Goal: Task Accomplishment & Management: Use online tool/utility

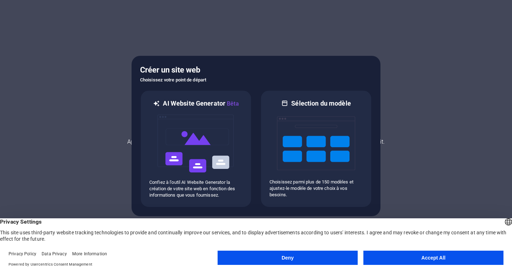
click at [398, 260] on button "Accept All" at bounding box center [434, 258] width 140 height 14
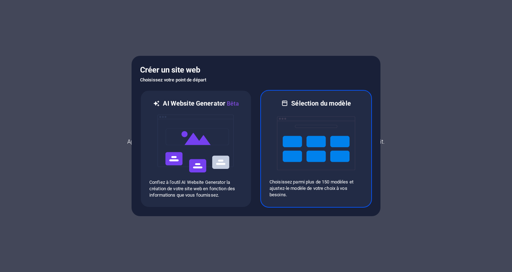
click at [308, 145] on img at bounding box center [316, 143] width 78 height 71
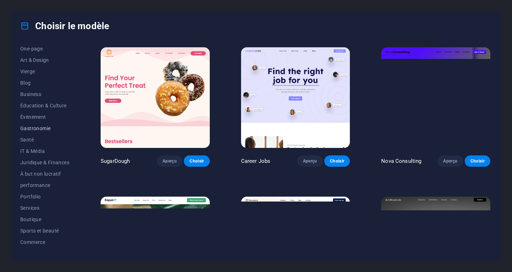
scroll to position [90, 0]
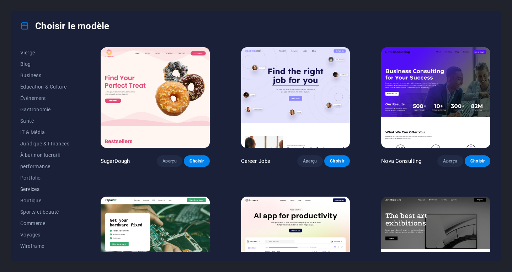
click at [36, 188] on span "Services" at bounding box center [44, 189] width 49 height 6
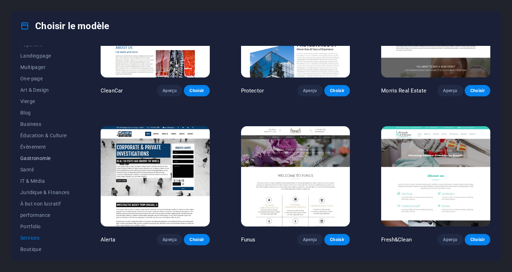
scroll to position [0, 0]
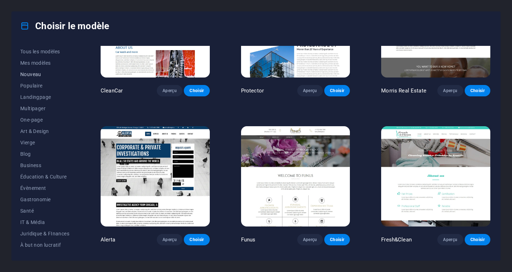
click at [31, 75] on span "Nouveau" at bounding box center [44, 75] width 49 height 6
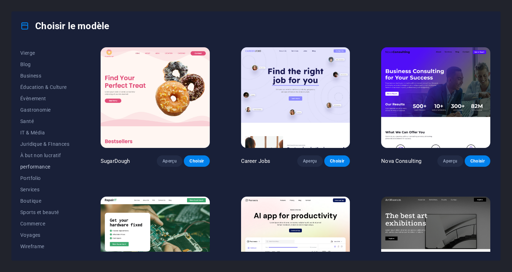
scroll to position [90, 0]
click at [27, 131] on span "IT & Média" at bounding box center [44, 133] width 49 height 6
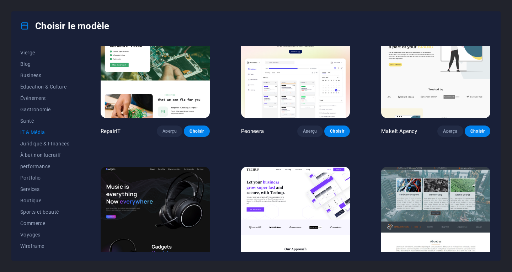
scroll to position [0, 0]
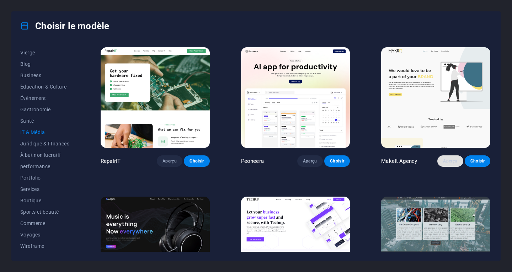
click at [450, 160] on span "Aperçu" at bounding box center [450, 161] width 14 height 6
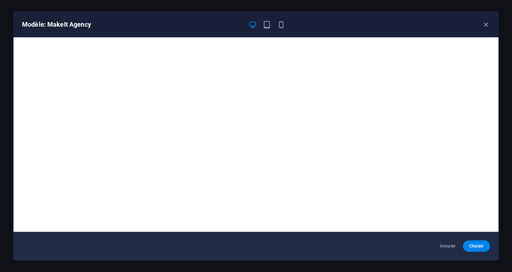
click at [481, 25] on div "Modèle: MakeIt Agency" at bounding box center [252, 24] width 460 height 9
click at [487, 25] on icon "button" at bounding box center [486, 25] width 8 height 8
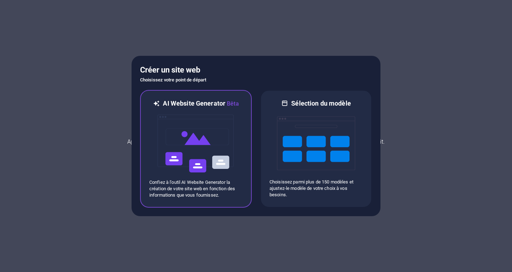
click at [189, 142] on img at bounding box center [196, 143] width 78 height 71
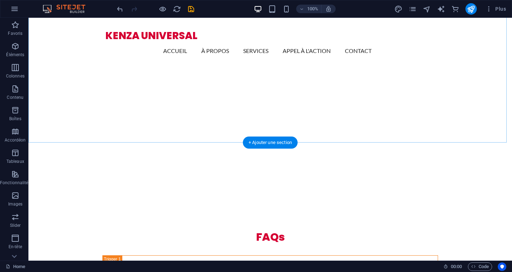
scroll to position [1566, 0]
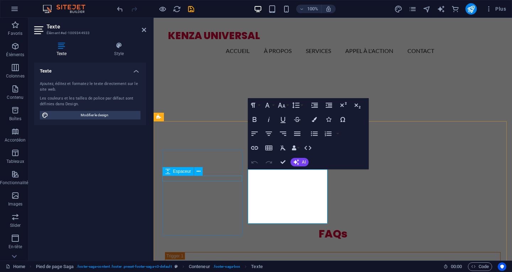
click at [199, 176] on div "Espaceur" at bounding box center [185, 171] width 45 height 9
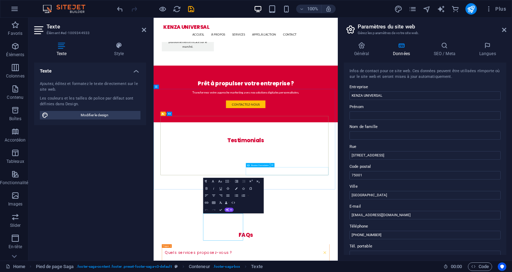
scroll to position [1545, 0]
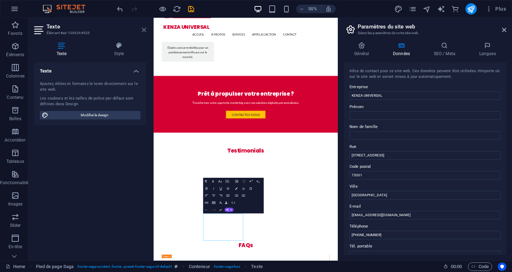
drag, startPoint x: 144, startPoint y: 28, endPoint x: 135, endPoint y: 12, distance: 18.3
click at [144, 28] on icon at bounding box center [144, 30] width 4 height 6
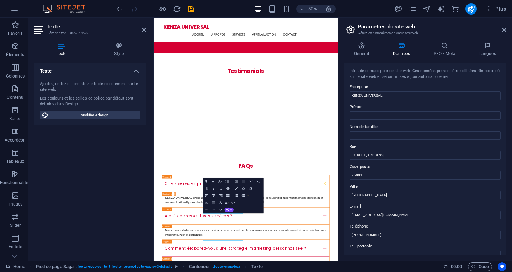
scroll to position [1565, 0]
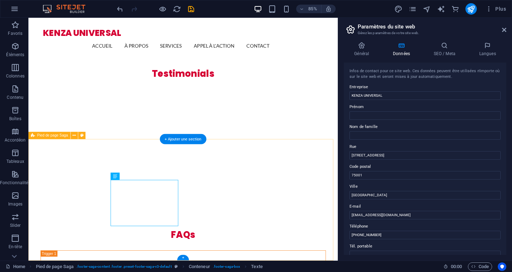
drag, startPoint x: 156, startPoint y: 222, endPoint x: 119, endPoint y: 208, distance: 39.8
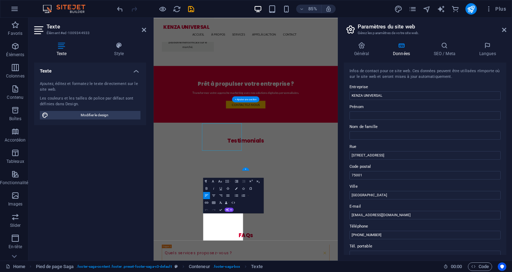
scroll to position [1545, 0]
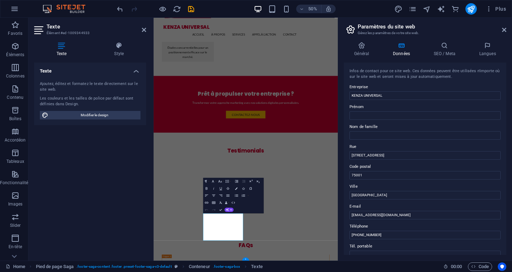
click at [126, 187] on div "Texte Ajoutez, éditez et formatez le texte directement sur le site web. Les cou…" at bounding box center [90, 159] width 112 height 192
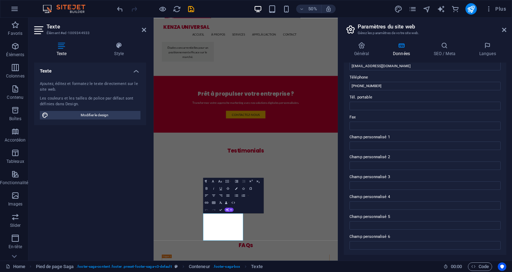
scroll to position [0, 0]
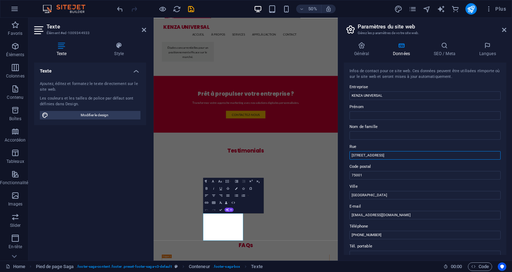
click at [394, 155] on input "[STREET_ADDRESS]" at bounding box center [425, 155] width 151 height 9
type input "1"
paste input "Bloc D, Maghreb Arabi, Magasin N° 9 Résidence SALAM Immeuble 76, Kenitra 14070"
drag, startPoint x: 463, startPoint y: 155, endPoint x: 473, endPoint y: 154, distance: 10.1
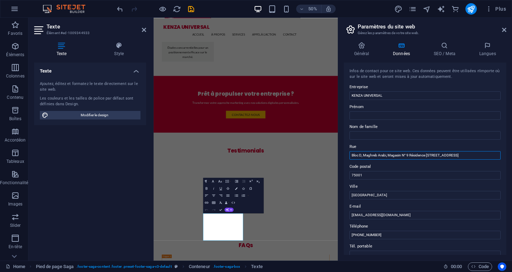
click at [473, 154] on input "Bloc D, Maghreb Arabi, Magasin N° 9 Résidence SALAM Immeuble 76, Kenitra 14070" at bounding box center [425, 155] width 151 height 9
type input "Bloc D, Maghreb Arabi, Magasin N° 9 Résidence SALAM Immeuble 76, 14070"
click at [365, 195] on input "Paris" at bounding box center [425, 195] width 151 height 9
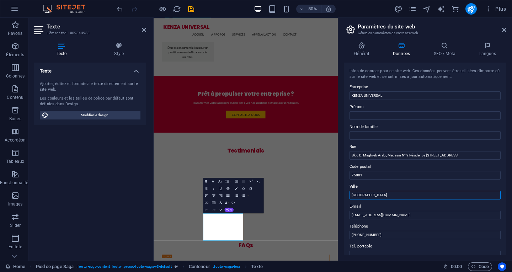
paste input "Kenitra"
type input "Kenitra"
drag, startPoint x: 463, startPoint y: 155, endPoint x: 485, endPoint y: 155, distance: 22.4
click at [485, 155] on input "Bloc D, Maghreb Arabi, Magasin N° 9 Résidence SALAM Immeuble 76, 14070" at bounding box center [425, 155] width 151 height 9
click at [475, 157] on input "Bloc D, Maghreb Arabi, Magasin N° 9 Résidence SALAM Immeuble 76, 14070" at bounding box center [425, 155] width 151 height 9
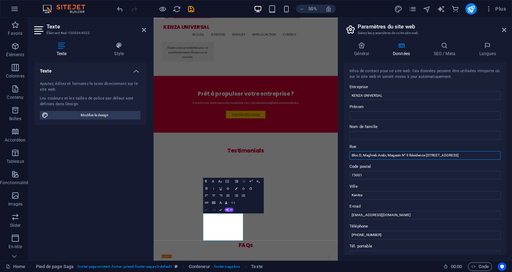
click at [466, 155] on input "Bloc D, Maghreb Arabi, Magasin N° 9 Résidence SALAM Immeuble 76, 14070" at bounding box center [425, 155] width 151 height 9
drag, startPoint x: 464, startPoint y: 155, endPoint x: 475, endPoint y: 155, distance: 11.7
click at [475, 155] on input "Bloc D, Maghreb Arabi, Magasin N° 9 Résidence SALAM Immeuble 76, 14070" at bounding box center [425, 155] width 151 height 9
type input "Bloc D, Maghreb Arabi, Magasin N° 9 Résidence SALAM Immeuble 76,"
click at [365, 176] on input "75001" at bounding box center [425, 175] width 151 height 9
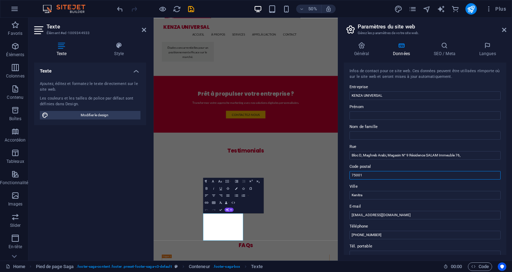
click at [365, 176] on input "75001" at bounding box center [425, 175] width 151 height 9
paste input "14070"
type input "14070"
click at [404, 215] on input "contact@kenzauniversal.com" at bounding box center [425, 215] width 151 height 9
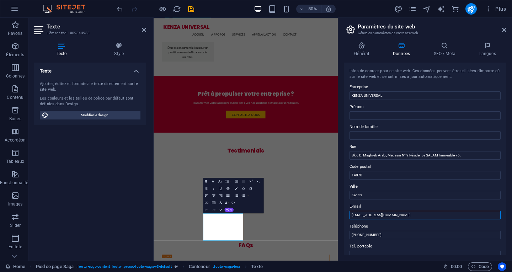
click at [404, 217] on input "contact@kenzauniversal.com" at bounding box center [425, 215] width 151 height 9
click at [403, 217] on input "contact@kenzauniversal.com" at bounding box center [425, 215] width 151 height 9
type input "kenza.universal@gmail.com"
click at [392, 237] on input "+33 1 23 45 67 89" at bounding box center [425, 235] width 151 height 9
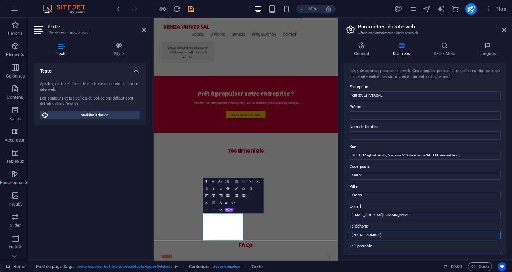
click at [384, 237] on input "+212 6 55 75 5589" at bounding box center [425, 235] width 151 height 9
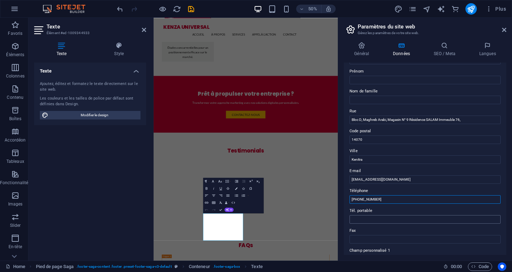
type input "+212 6 55 75 5589"
click at [373, 218] on input "Tél. portable" at bounding box center [425, 219] width 151 height 9
paste input "+212 6 55 75 5589"
type input "+212 6 55 75 5589"
click at [342, 219] on div "Général Données SEO / Meta Langues Nom du site web di9a.com Logo Glissez les fi…" at bounding box center [425, 148] width 174 height 225
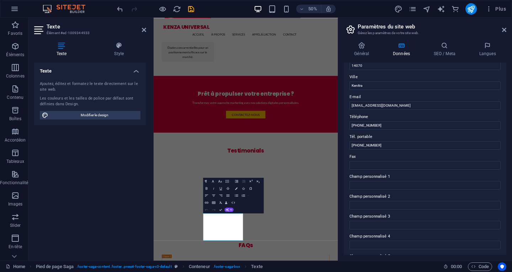
scroll to position [0, 0]
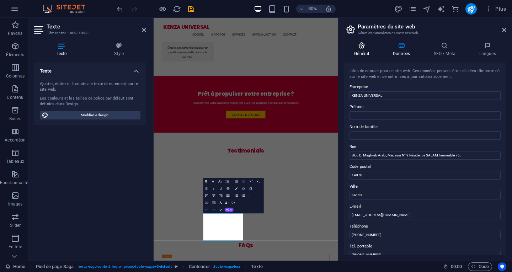
click at [365, 48] on icon at bounding box center [362, 45] width 36 height 7
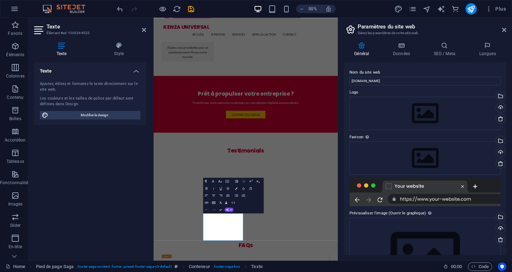
click at [124, 204] on div "Texte Ajoutez, éditez et formatez le texte directement sur le site web. Les cou…" at bounding box center [90, 159] width 112 height 192
click at [134, 213] on div "Texte Ajoutez, éditez et formatez le texte directement sur le site web. Les cou…" at bounding box center [90, 159] width 112 height 192
click at [473, 10] on icon "publish" at bounding box center [471, 9] width 8 height 8
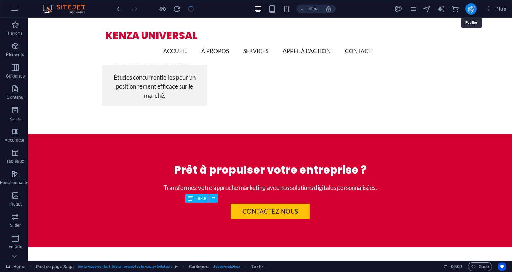
checkbox input "false"
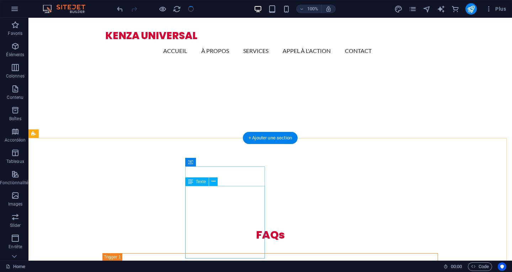
scroll to position [1575, 0]
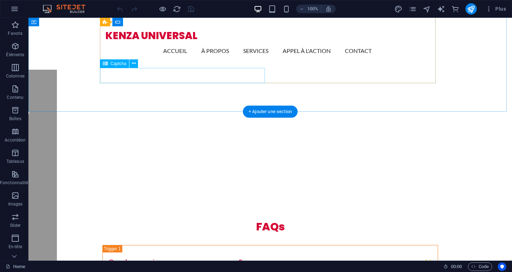
scroll to position [1575, 0]
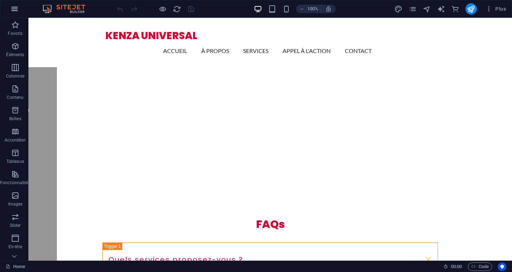
click at [15, 9] on icon "button" at bounding box center [14, 9] width 9 height 9
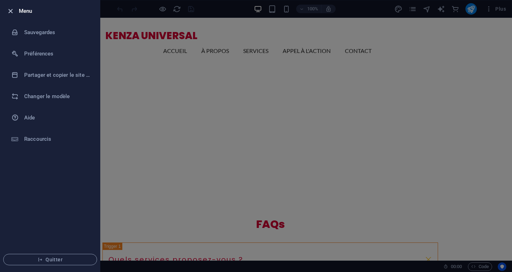
click at [11, 9] on icon "button" at bounding box center [10, 11] width 8 height 8
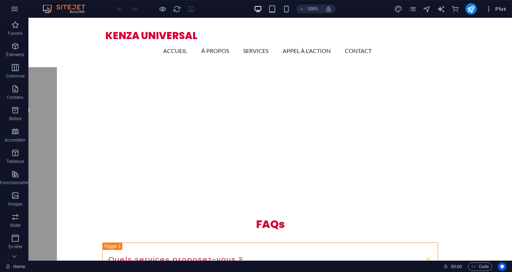
click at [500, 7] on span "Plus" at bounding box center [496, 8] width 21 height 7
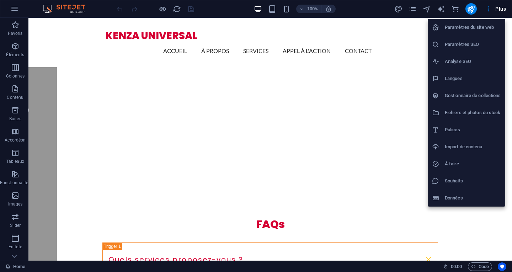
click at [473, 9] on div at bounding box center [256, 136] width 512 height 272
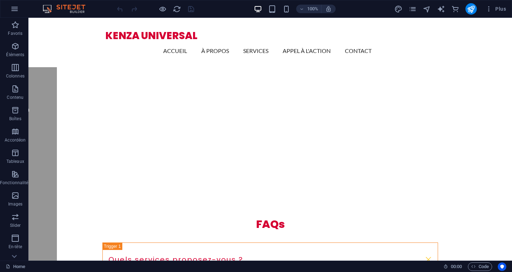
click at [473, 9] on icon "publish" at bounding box center [471, 9] width 8 height 8
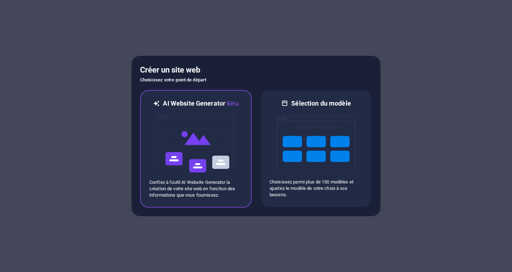
click at [196, 138] on img at bounding box center [196, 143] width 78 height 71
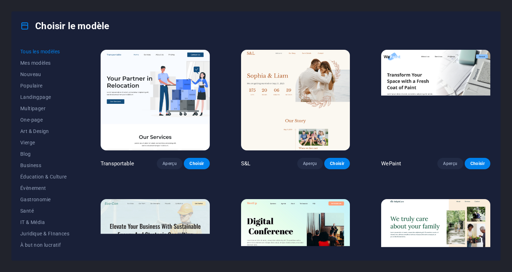
scroll to position [498, 0]
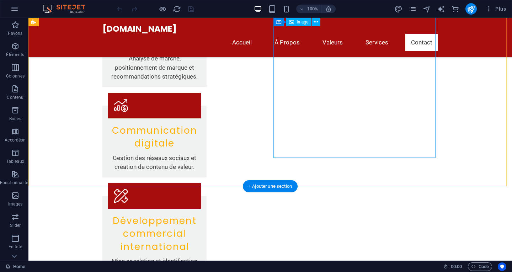
scroll to position [1092, 0]
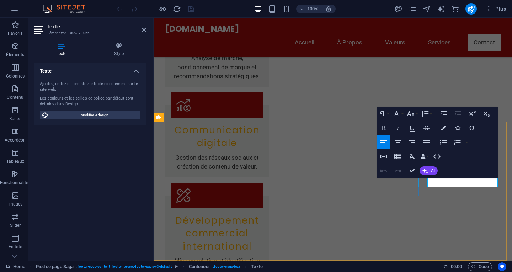
select select "xMidYMid"
select select "px"
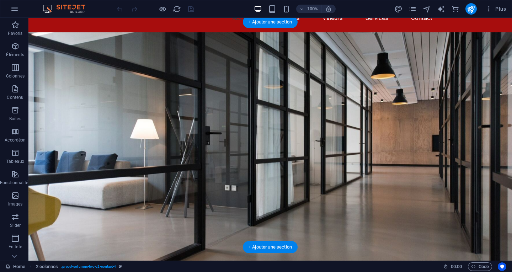
scroll to position [0, 0]
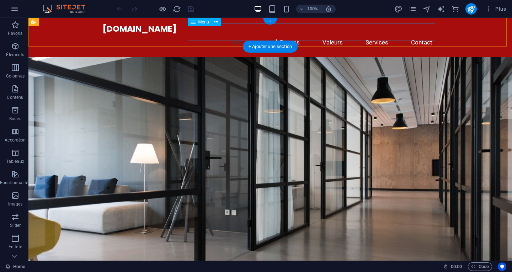
click at [328, 34] on nav "Accueil À Propos Valeurs Services Contact" at bounding box center [270, 42] width 336 height 17
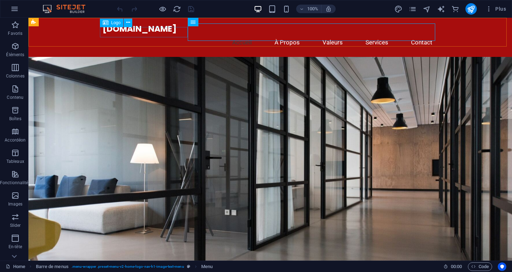
click at [112, 22] on span "Logo" at bounding box center [116, 23] width 10 height 4
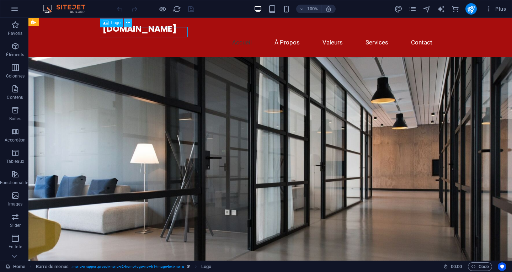
click at [127, 22] on icon at bounding box center [128, 22] width 4 height 7
click at [113, 23] on span "Logo" at bounding box center [116, 23] width 10 height 4
click at [105, 23] on icon at bounding box center [106, 23] width 6 height 9
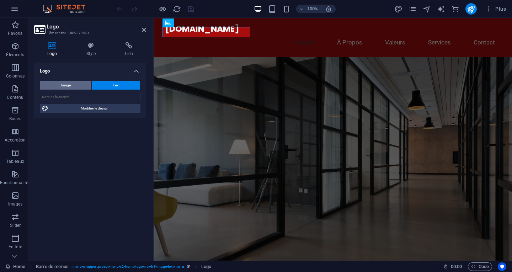
click at [76, 86] on button "Image" at bounding box center [66, 85] width 52 height 9
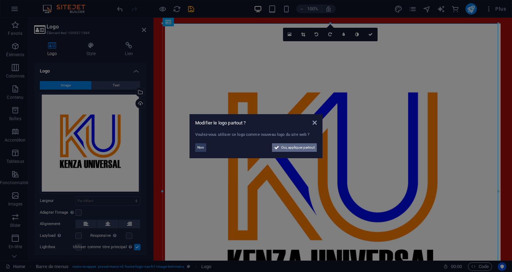
click at [289, 148] on span "Oui, appliquer partout" at bounding box center [297, 147] width 33 height 9
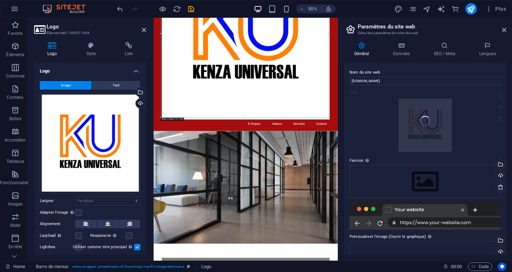
scroll to position [142, 0]
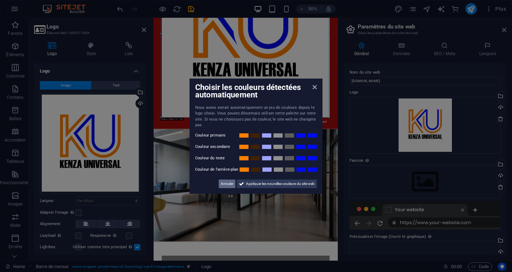
click at [230, 184] on span "Annuler" at bounding box center [227, 184] width 12 height 9
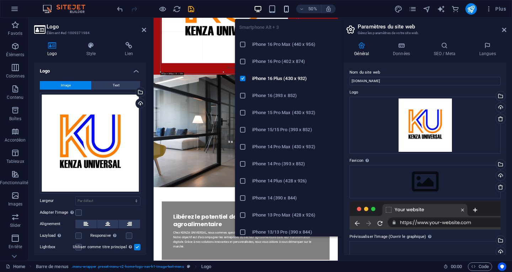
drag, startPoint x: 160, startPoint y: 117, endPoint x: 284, endPoint y: 9, distance: 164.6
type input "720"
select select "px"
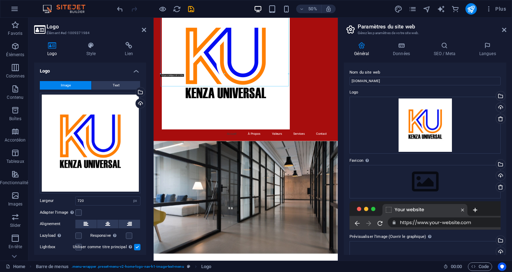
scroll to position [0, 0]
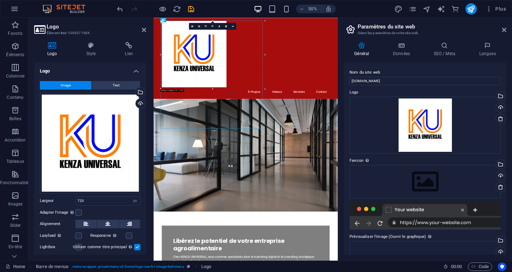
drag, startPoint x: 289, startPoint y: 149, endPoint x: 16, endPoint y: 10, distance: 306.8
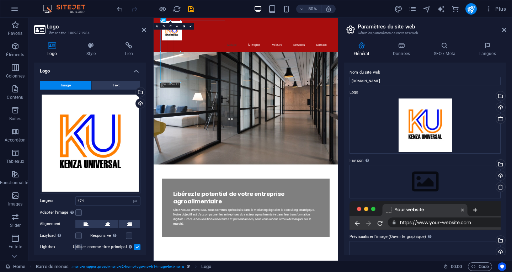
drag, startPoint x: 245, startPoint y: 20, endPoint x: 36, endPoint y: 152, distance: 246.8
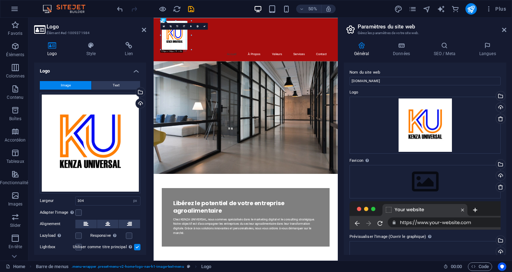
drag, startPoint x: 215, startPoint y: 74, endPoint x: 155, endPoint y: -1, distance: 96.0
type input "144"
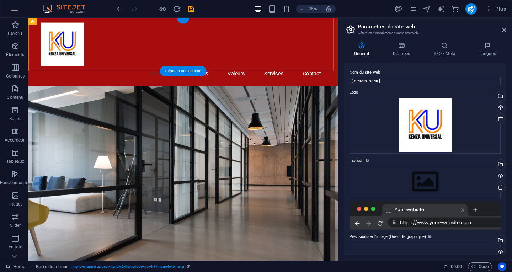
drag, startPoint x: 215, startPoint y: 65, endPoint x: 200, endPoint y: 32, distance: 35.8
click at [200, 32] on div "Accueil À Propos Valeurs Services Contact" at bounding box center [210, 58] width 364 height 80
click at [60, 53] on div at bounding box center [211, 48] width 336 height 51
click at [72, 46] on div at bounding box center [211, 48] width 336 height 51
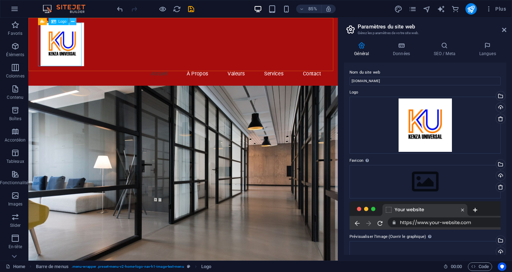
click at [72, 20] on icon at bounding box center [72, 21] width 3 height 6
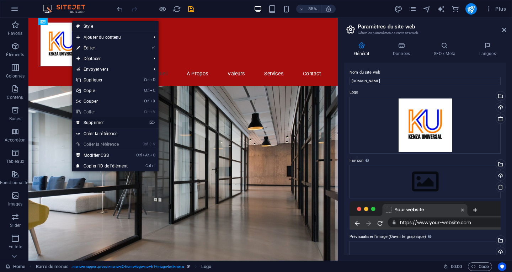
click at [95, 122] on link "⌦ Supprimer" at bounding box center [102, 122] width 60 height 11
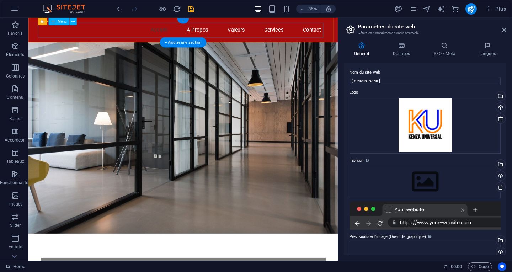
click at [64, 35] on nav "Accueil À Propos Valeurs Services Contact" at bounding box center [211, 31] width 336 height 17
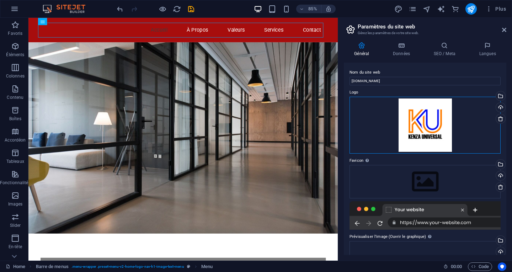
click at [415, 127] on div "Glissez les fichiers ici, cliquez pour choisir les fichiers ou sélectionnez les…" at bounding box center [425, 125] width 151 height 57
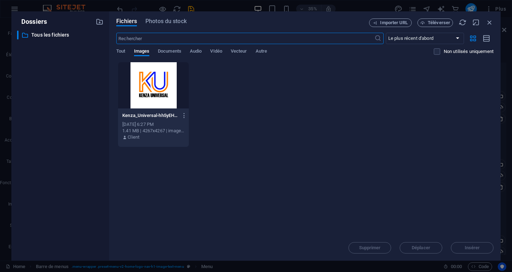
click at [145, 81] on div at bounding box center [153, 85] width 71 height 46
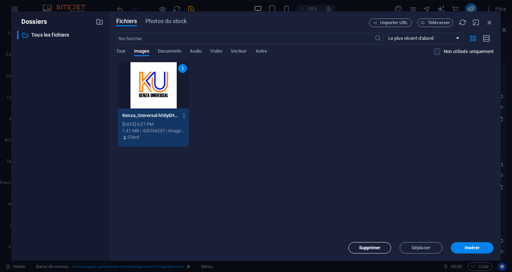
click at [378, 246] on span "Supprimer" at bounding box center [370, 248] width 22 height 4
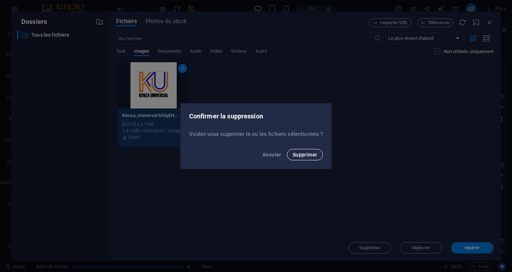
click at [304, 156] on span "Supprimer" at bounding box center [305, 155] width 25 height 6
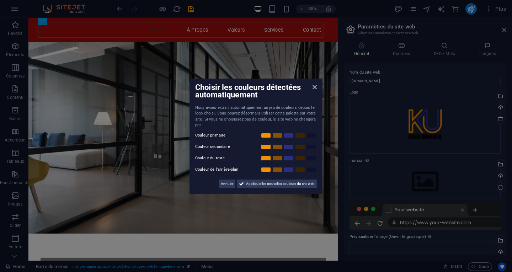
click at [426, 120] on aside "Choisir les couleurs détectées automatiquement Nous avons extrait automatiqueme…" at bounding box center [256, 136] width 512 height 272
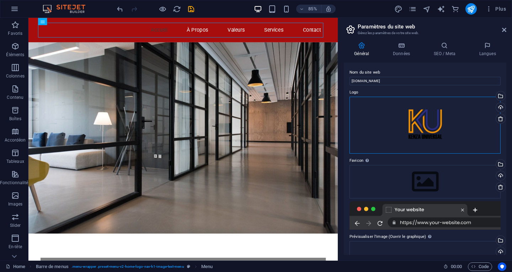
click at [412, 114] on div "Glissez les fichiers ici, cliquez pour choisir les fichiers ou sélectionnez les…" at bounding box center [425, 125] width 151 height 57
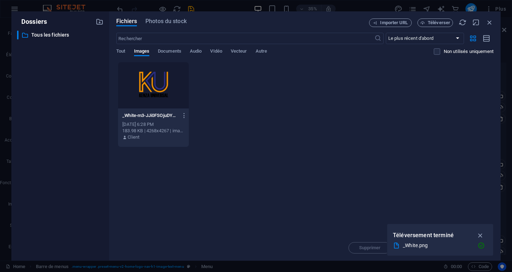
click at [147, 82] on div at bounding box center [153, 85] width 71 height 46
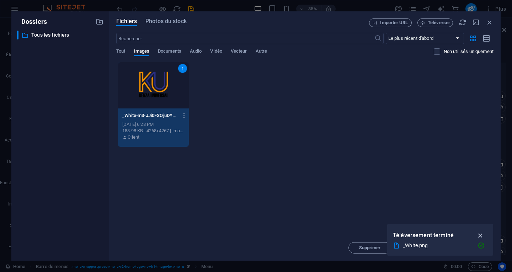
click at [482, 236] on icon "button" at bounding box center [481, 236] width 8 height 8
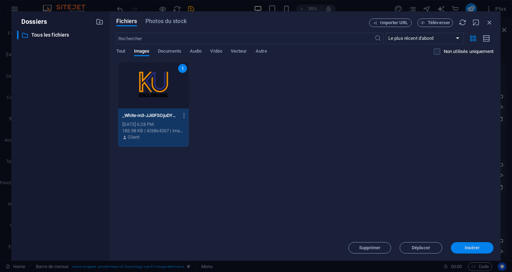
click at [476, 249] on span "Insérer" at bounding box center [472, 248] width 15 height 4
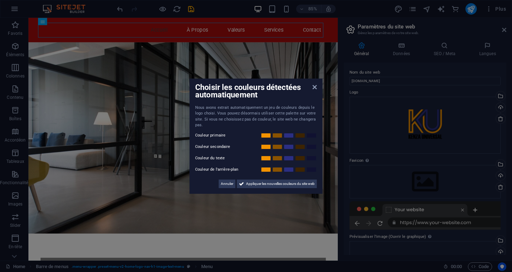
click at [34, 35] on aside "Choisir les couleurs détectées automatiquement Nous avons extrait automatiqueme…" at bounding box center [256, 136] width 512 height 272
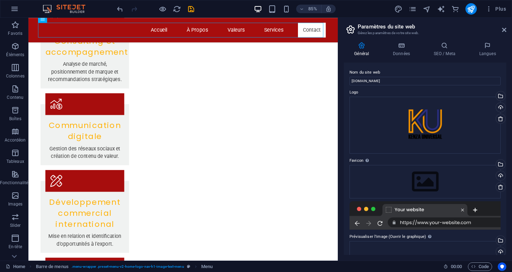
scroll to position [73, 0]
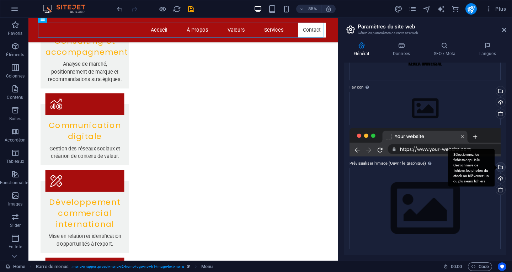
click at [500, 167] on div "Sélectionnez les fichiers depuis le Gestionnaire de fichiers, les photos du sto…" at bounding box center [500, 168] width 11 height 11
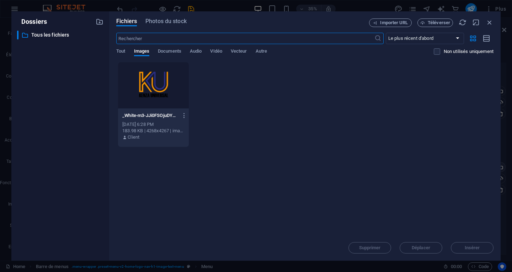
scroll to position [641, 0]
click at [169, 86] on div at bounding box center [153, 85] width 71 height 46
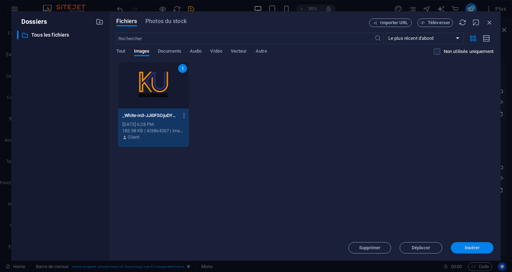
click at [470, 249] on span "Insérer" at bounding box center [472, 248] width 15 height 4
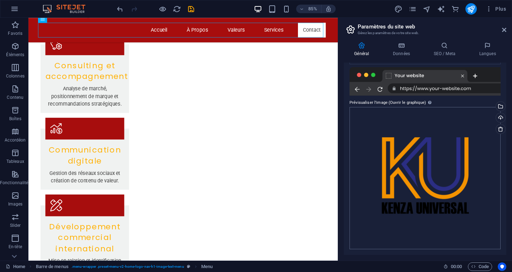
scroll to position [0, 0]
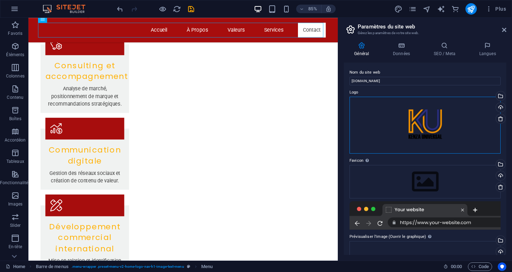
click at [415, 130] on div "Glissez les fichiers ici, cliquez pour choisir les fichiers ou sélectionnez les…" at bounding box center [425, 125] width 151 height 57
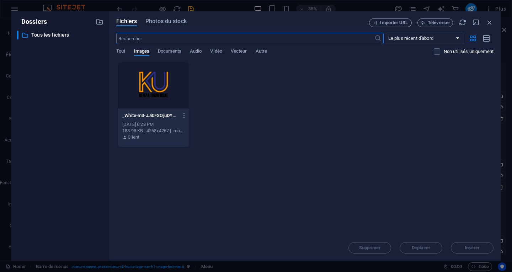
scroll to position [641, 0]
click at [159, 88] on div at bounding box center [153, 85] width 71 height 46
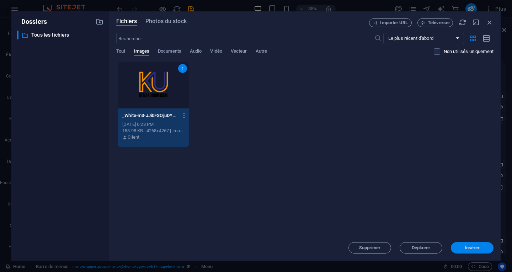
click at [484, 250] on button "Insérer" at bounding box center [472, 247] width 43 height 11
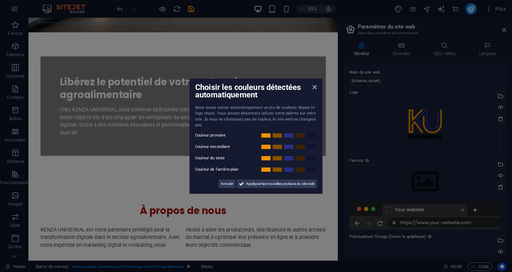
scroll to position [17, 0]
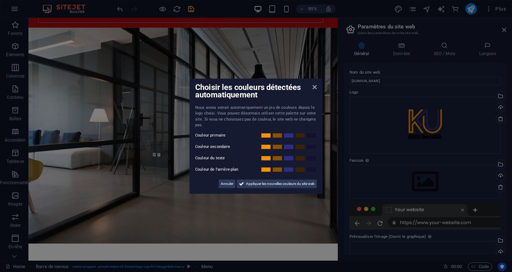
drag, startPoint x: 336, startPoint y: 53, endPoint x: 337, endPoint y: 39, distance: 14.2
click at [337, 39] on aside "Choisir les couleurs détectées automatiquement Nous avons extrait automatiqueme…" at bounding box center [256, 136] width 512 height 272
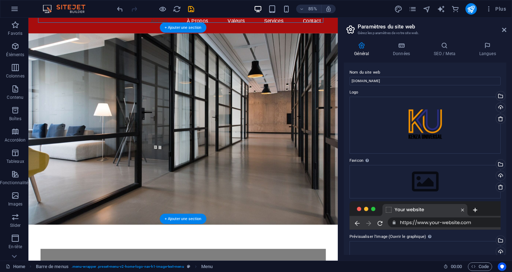
scroll to position [0, 0]
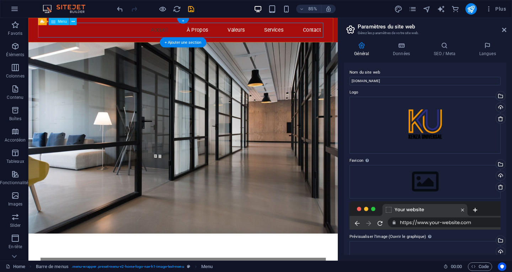
click at [71, 35] on nav "Accueil À Propos Valeurs Services Contact" at bounding box center [211, 31] width 336 height 17
click at [73, 22] on icon at bounding box center [73, 21] width 3 height 6
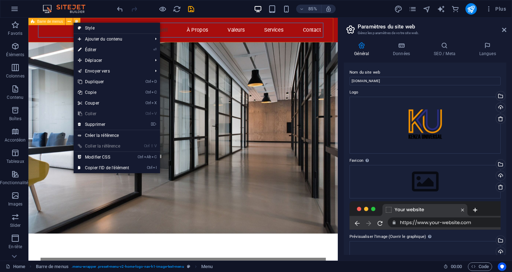
click at [45, 22] on span "Barre de menus" at bounding box center [50, 22] width 26 height 4
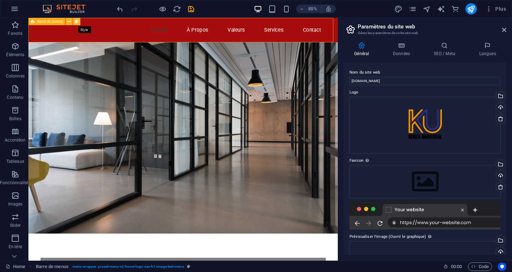
click at [77, 20] on icon at bounding box center [76, 21] width 3 height 6
select select "rem"
select select "preset-menu-v2-home-logo-nav-h1-image-text-menu"
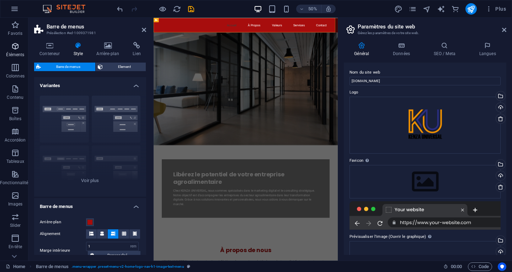
click at [16, 52] on p "Éléments" at bounding box center [15, 55] width 18 height 6
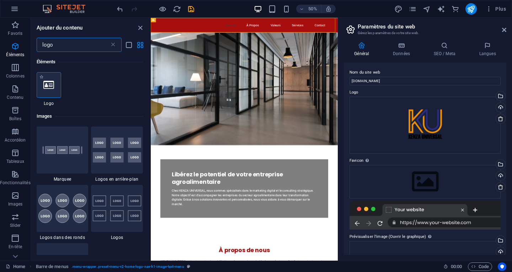
type input "logo"
click at [47, 85] on icon at bounding box center [48, 84] width 11 height 9
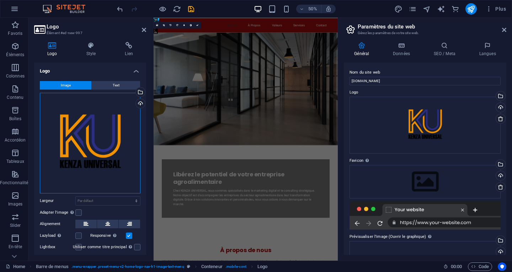
click at [83, 131] on div "Glissez les fichiers ici, cliquez pour choisir les fichiers ou sélectionnez les…" at bounding box center [90, 143] width 101 height 101
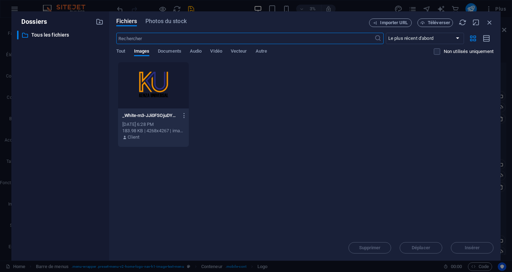
click at [131, 84] on div at bounding box center [153, 85] width 71 height 46
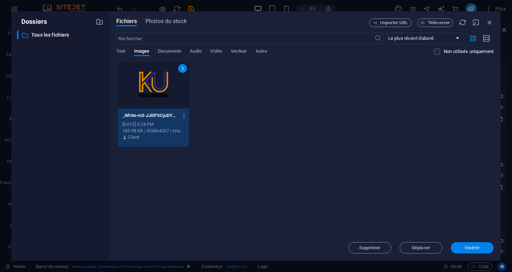
click at [481, 246] on span "Insérer" at bounding box center [472, 248] width 37 height 4
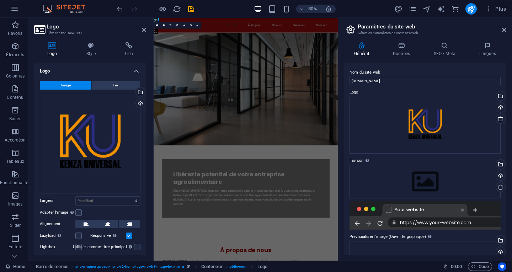
click at [358, 201] on figure at bounding box center [338, 159] width 369 height 225
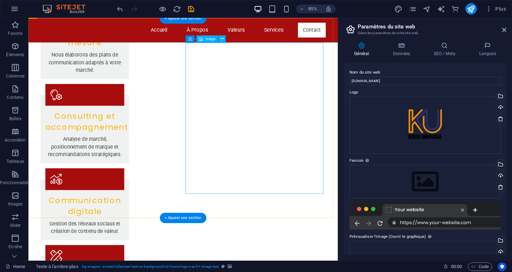
scroll to position [1049, 0]
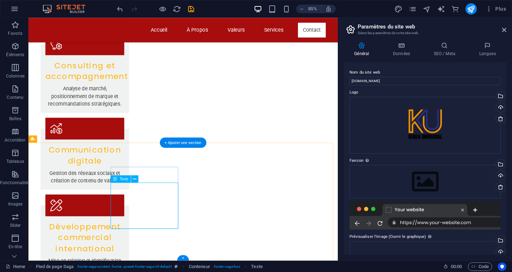
click at [116, 189] on div "H2 Texte à l'arrière-plan Conteneur Barre de menus Barre de menus Menu Espaceur…" at bounding box center [183, 139] width 310 height 243
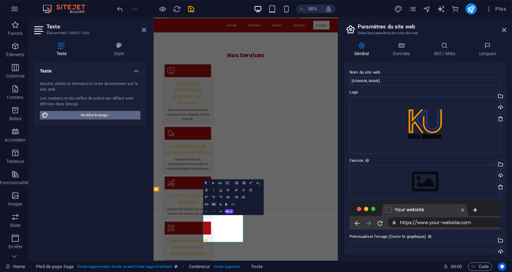
click at [105, 116] on span "Modifier le design" at bounding box center [95, 115] width 88 height 9
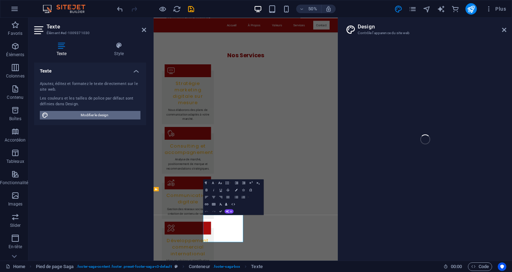
select select "px"
select select "200"
select select "px"
select select "rem"
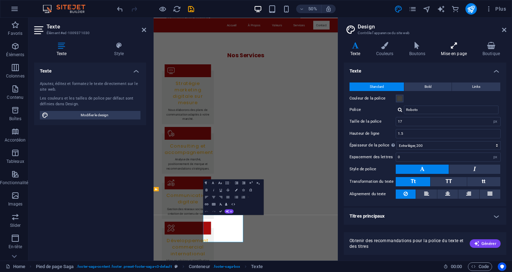
click at [456, 50] on h4 "Mise en page" at bounding box center [456, 49] width 42 height 15
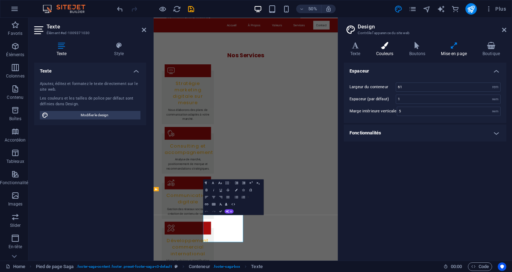
click at [422, 51] on h4 "Boutons" at bounding box center [419, 49] width 32 height 15
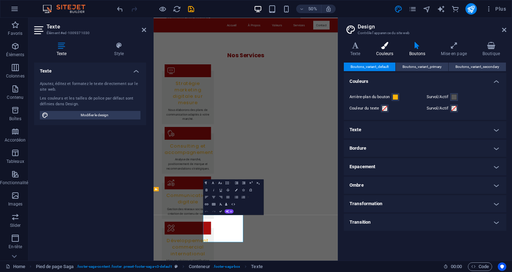
click at [387, 52] on h4 "Couleurs" at bounding box center [386, 49] width 33 height 15
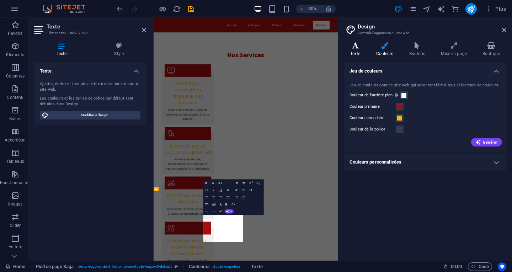
click at [360, 50] on h4 "Texte" at bounding box center [357, 49] width 26 height 15
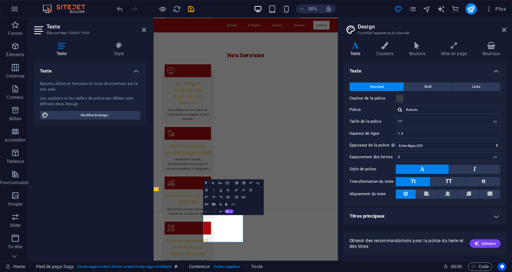
click at [53, 75] on div "Ajoutez, éditez et formatez le texte directement sur le site web. Les couleurs …" at bounding box center [90, 100] width 112 height 50
click at [54, 49] on h4 "Texte" at bounding box center [63, 49] width 58 height 15
click at [123, 49] on h4 "Style" at bounding box center [119, 49] width 54 height 15
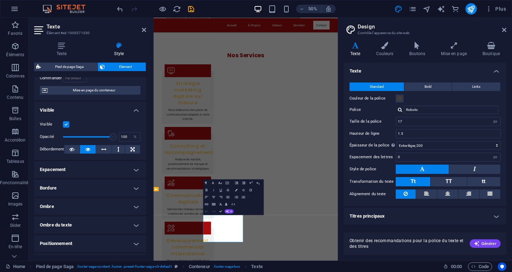
scroll to position [128, 0]
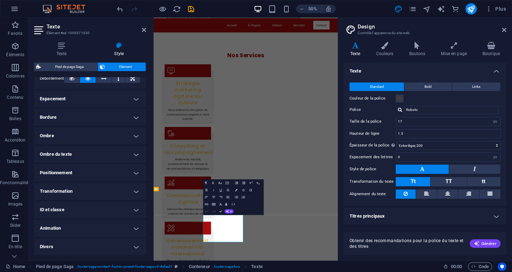
click at [503, 27] on h2 "Design" at bounding box center [432, 26] width 149 height 6
click at [504, 31] on icon at bounding box center [504, 30] width 4 height 6
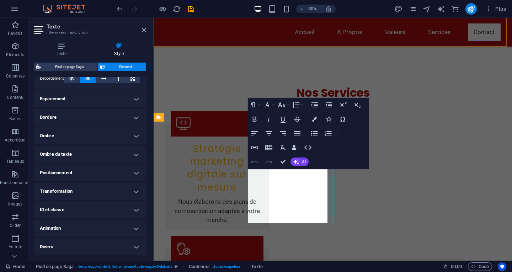
scroll to position [1092, 0]
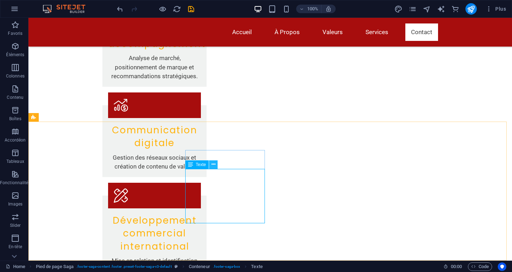
click at [214, 165] on icon at bounding box center [214, 164] width 4 height 7
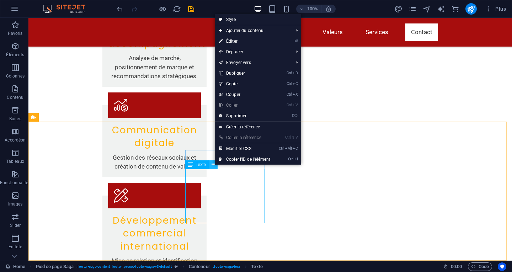
click at [214, 165] on icon at bounding box center [214, 164] width 4 height 7
click at [191, 165] on icon at bounding box center [190, 164] width 5 height 9
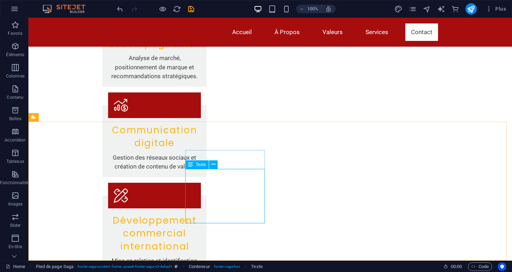
click at [201, 164] on span "Texte" at bounding box center [201, 165] width 10 height 4
drag, startPoint x: 201, startPoint y: 164, endPoint x: 47, endPoint y: 146, distance: 155.2
click at [201, 164] on span "Texte" at bounding box center [201, 165] width 10 height 4
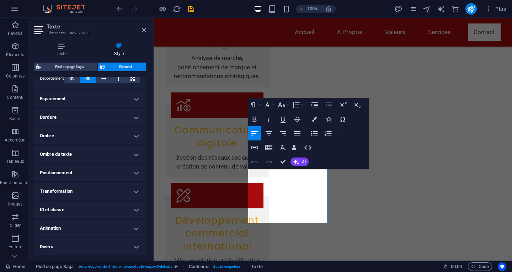
scroll to position [0, 0]
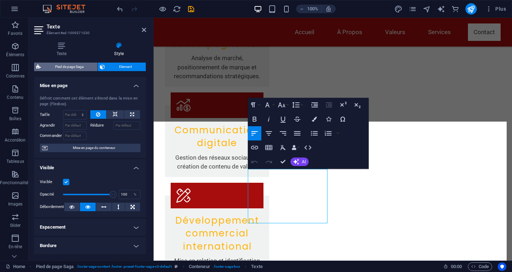
click at [79, 65] on span "Pied de page Saga" at bounding box center [69, 67] width 52 height 9
select select "rem"
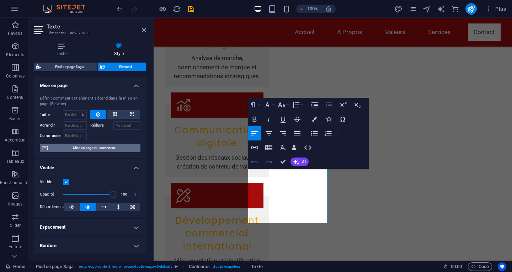
scroll to position [128, 0]
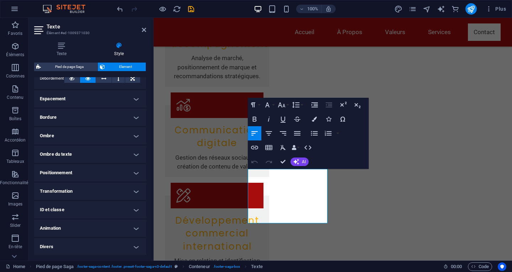
click at [133, 99] on h4 "Espacement" at bounding box center [90, 98] width 112 height 17
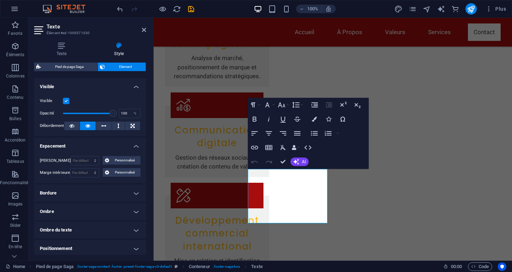
scroll to position [0, 0]
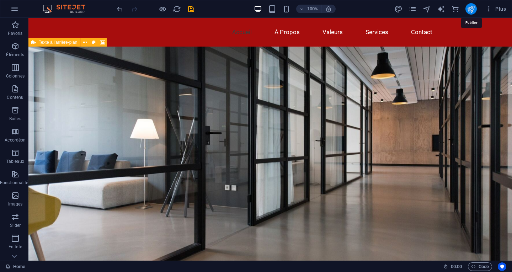
click at [472, 9] on icon "publish" at bounding box center [471, 9] width 8 height 8
checkbox input "false"
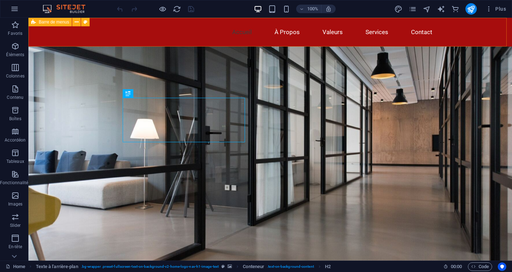
click at [47, 21] on span "Barre de menus" at bounding box center [54, 22] width 30 height 4
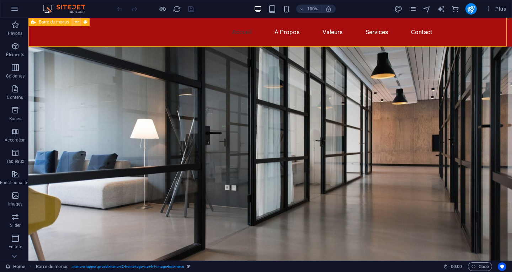
click at [76, 21] on icon at bounding box center [77, 22] width 4 height 7
click at [78, 20] on icon at bounding box center [77, 22] width 4 height 7
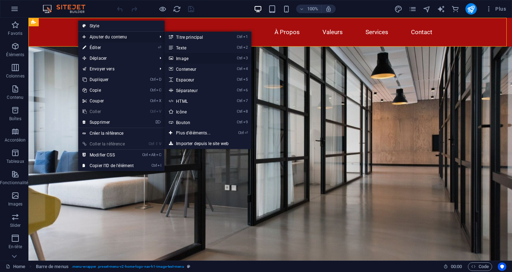
click at [185, 58] on link "Ctrl 3 Image" at bounding box center [195, 58] width 60 height 11
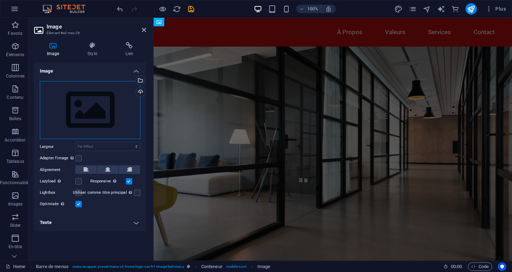
click at [85, 109] on div "Glissez les fichiers ici, cliquez pour choisir les fichiers ou sélectionnez les…" at bounding box center [90, 110] width 101 height 58
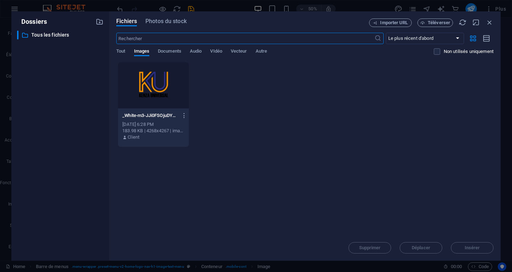
click at [142, 80] on div at bounding box center [153, 85] width 71 height 46
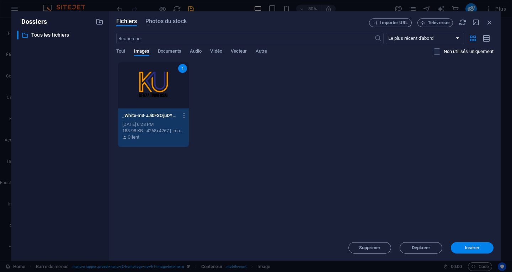
drag, startPoint x: 476, startPoint y: 247, endPoint x: 324, endPoint y: 229, distance: 152.9
click at [476, 247] on span "Insérer" at bounding box center [472, 248] width 15 height 4
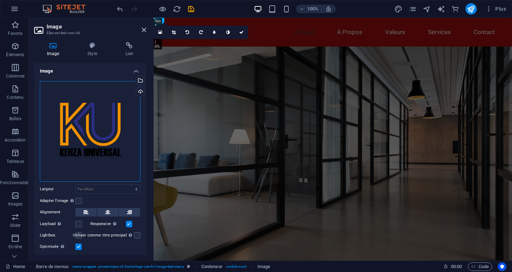
click at [102, 111] on div "Glissez les fichiers ici, cliquez pour choisir les fichiers ou sélectionnez les…" at bounding box center [90, 131] width 101 height 101
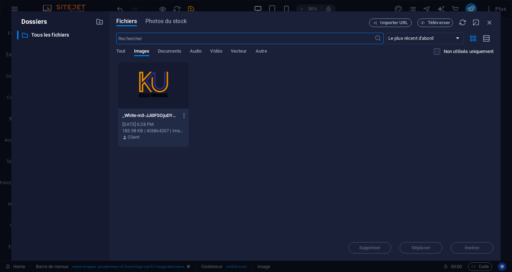
click at [146, 88] on div at bounding box center [153, 85] width 71 height 46
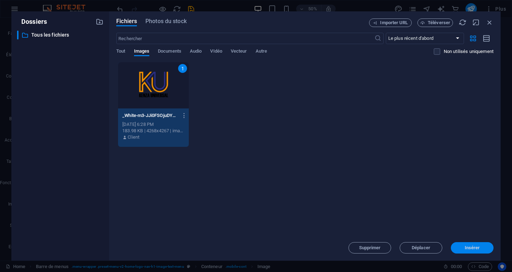
click at [477, 249] on span "Insérer" at bounding box center [472, 248] width 15 height 4
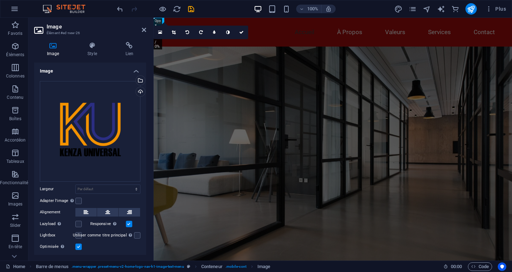
click at [374, 91] on figure at bounding box center [333, 159] width 359 height 225
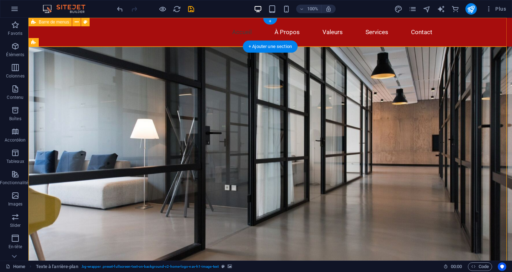
click at [49, 31] on div "Accueil À Propos Valeurs Services Contact" at bounding box center [270, 32] width 484 height 29
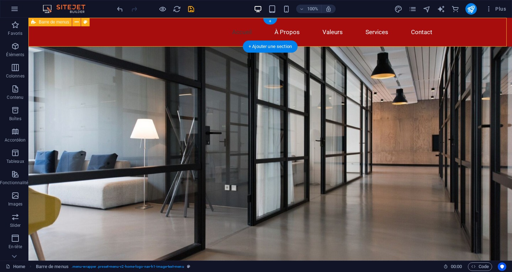
click at [31, 44] on div "Accueil À Propos Valeurs Services Contact" at bounding box center [270, 32] width 484 height 29
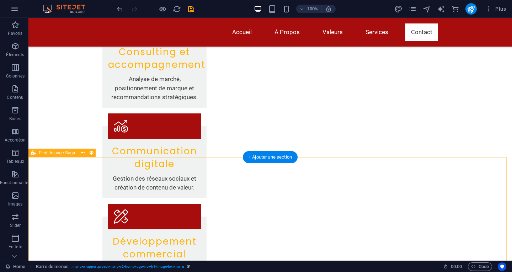
scroll to position [1092, 0]
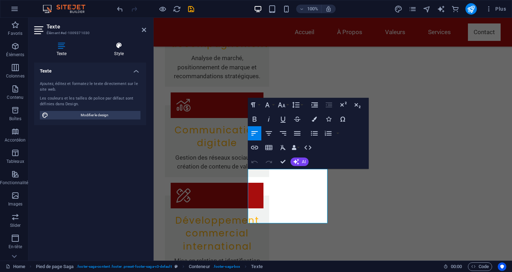
click at [119, 48] on icon at bounding box center [119, 45] width 54 height 7
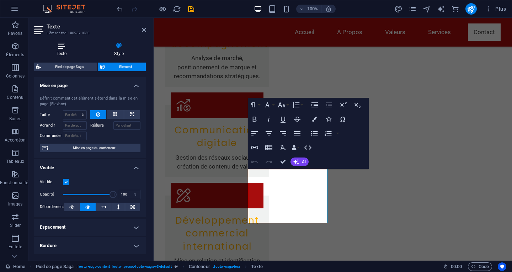
click at [63, 48] on icon at bounding box center [61, 45] width 55 height 7
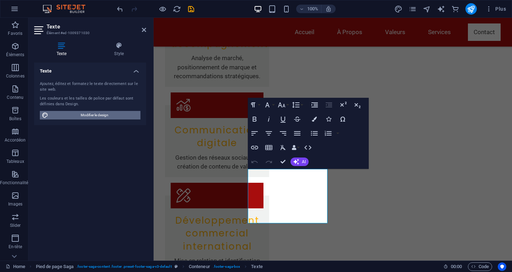
drag, startPoint x: 102, startPoint y: 116, endPoint x: 55, endPoint y: 308, distance: 198.2
click at [102, 116] on span "Modifier le design" at bounding box center [95, 115] width 88 height 9
select select "px"
select select "200"
select select "px"
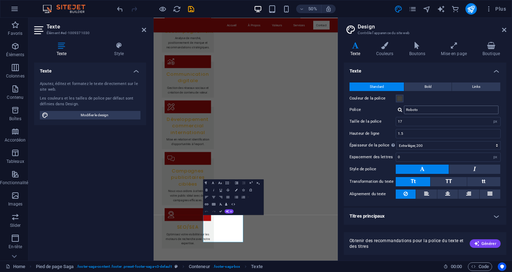
scroll to position [849, 0]
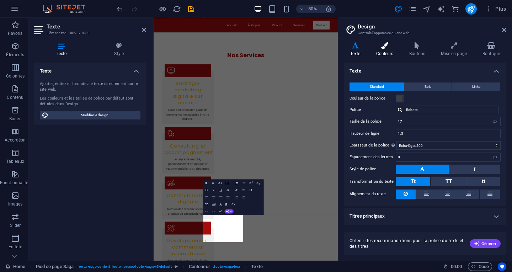
click at [386, 48] on icon at bounding box center [385, 45] width 30 height 7
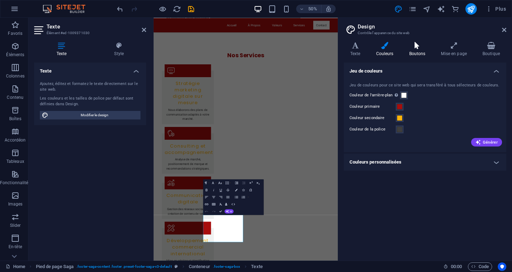
click at [420, 47] on icon at bounding box center [417, 45] width 29 height 7
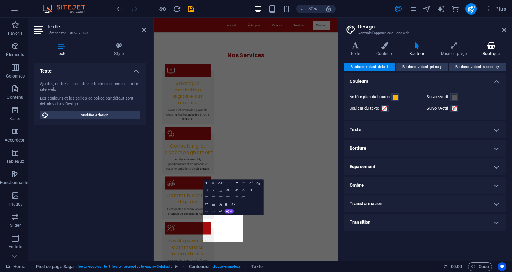
click at [500, 46] on icon at bounding box center [491, 45] width 30 height 7
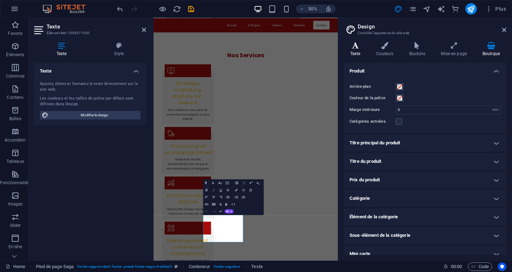
click at [358, 47] on icon at bounding box center [355, 45] width 23 height 7
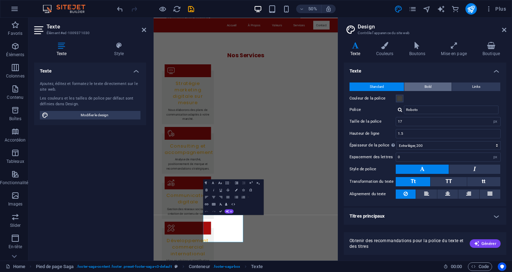
click at [416, 87] on button "Bold" at bounding box center [428, 87] width 47 height 9
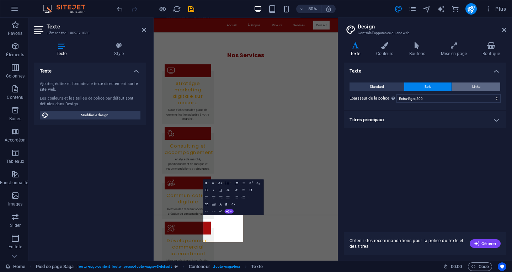
click at [483, 84] on button "Links" at bounding box center [476, 87] width 48 height 9
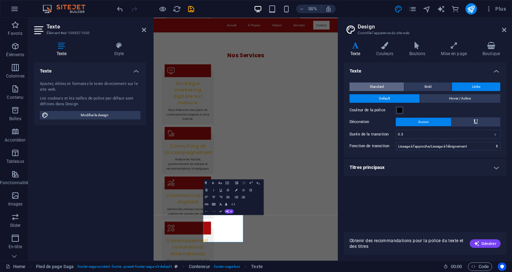
click at [384, 85] on span "Standard" at bounding box center [377, 87] width 14 height 9
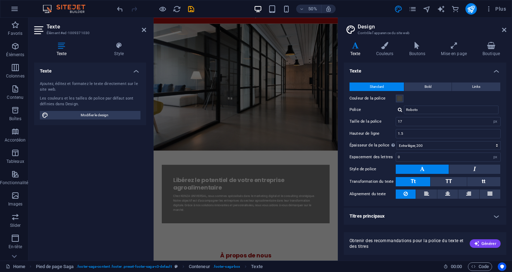
scroll to position [0, 0]
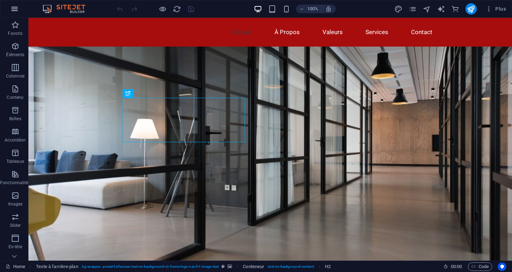
click at [15, 12] on icon "button" at bounding box center [14, 9] width 9 height 9
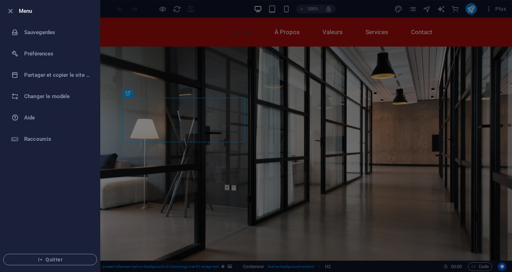
click at [373, 202] on div at bounding box center [256, 136] width 512 height 272
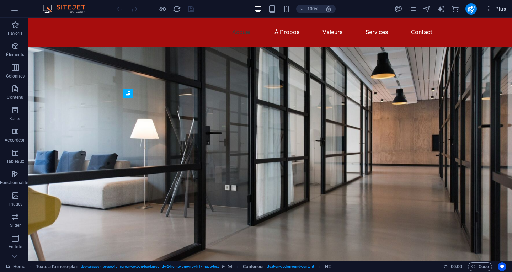
click at [502, 10] on span "Plus" at bounding box center [496, 8] width 21 height 7
click at [14, 11] on icon "button" at bounding box center [14, 9] width 9 height 9
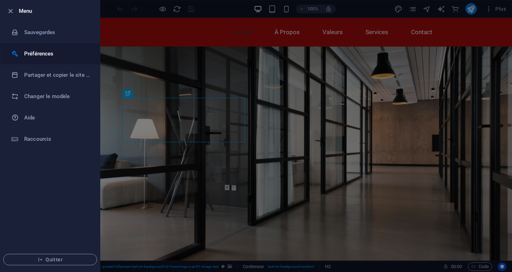
click at [28, 51] on h6 "Préférences" at bounding box center [57, 53] width 66 height 9
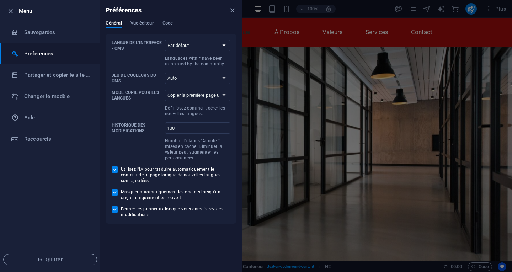
click at [227, 11] on div "Préférences" at bounding box center [171, 10] width 142 height 20
click at [230, 7] on icon "close" at bounding box center [232, 10] width 8 height 8
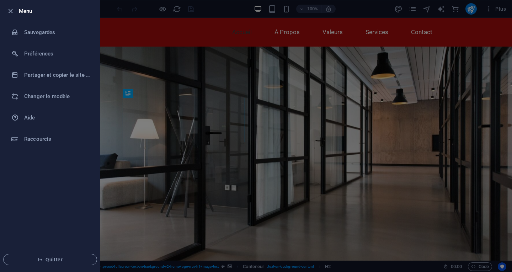
click at [458, 8] on div at bounding box center [256, 136] width 512 height 272
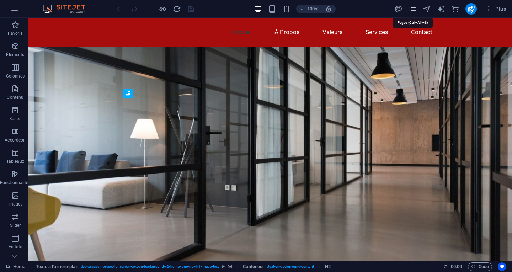
click at [413, 6] on icon "pages" at bounding box center [413, 9] width 8 height 8
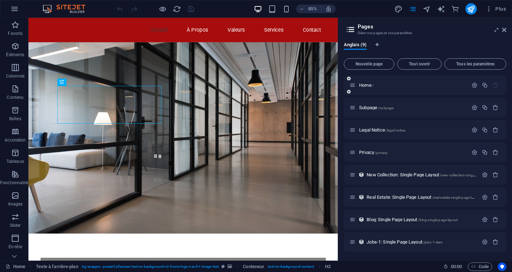
click at [369, 81] on div "Home /" at bounding box center [409, 85] width 118 height 8
click at [370, 86] on span "Home /" at bounding box center [366, 85] width 15 height 5
click at [374, 110] on span "Subpage /subpage" at bounding box center [376, 107] width 35 height 5
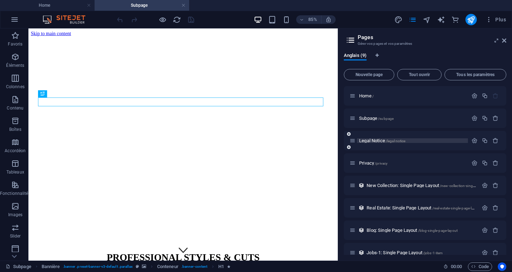
click at [378, 141] on span "Legal Notice /legal-notice" at bounding box center [382, 140] width 46 height 5
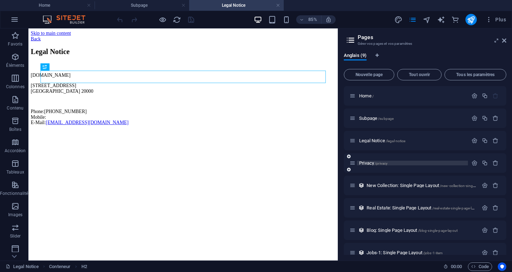
click at [373, 163] on span "Privacy /privacy" at bounding box center [373, 162] width 28 height 5
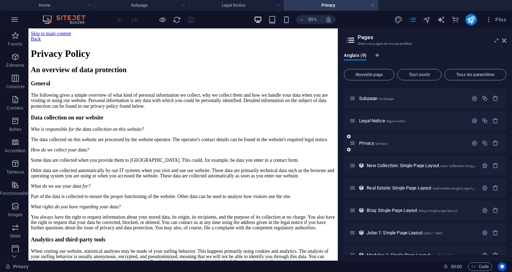
scroll to position [33, 0]
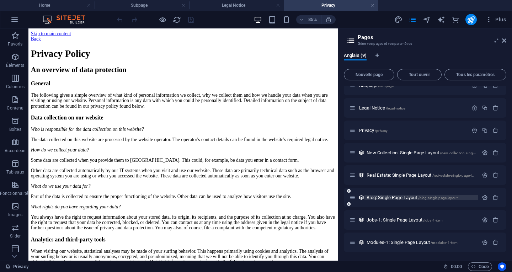
click at [382, 197] on span "Blog: Single Page Layout /blog-single-page-layout" at bounding box center [412, 197] width 91 height 5
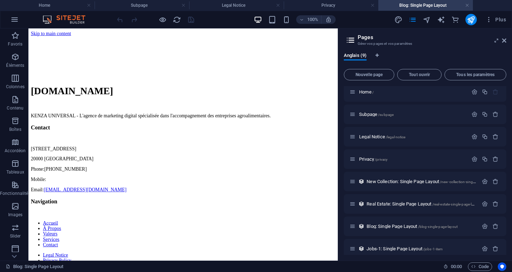
scroll to position [0, 0]
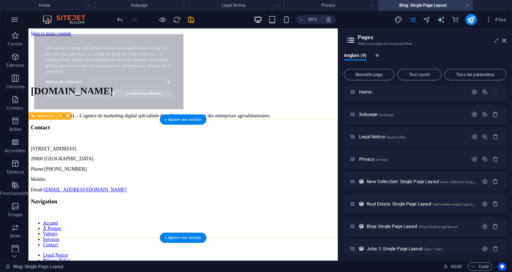
select select "68dff8589ad8c468f407ec58"
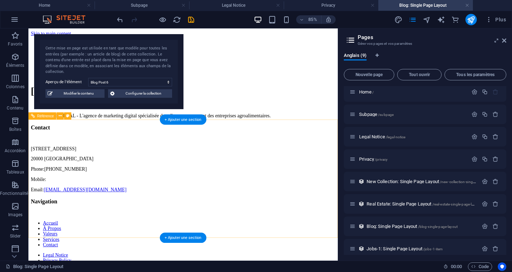
click at [151, 192] on div "[STREET_ADDRESS] Phone: [PHONE_NUMBER] Mobile: Email: [EMAIL_ADDRESS][DOMAIN_NA…" at bounding box center [210, 194] width 359 height 55
click at [152, 192] on div "[STREET_ADDRESS] Phone: [PHONE_NUMBER] Mobile: Email: [EMAIL_ADDRESS][DOMAIN_NA…" at bounding box center [210, 194] width 359 height 55
click at [154, 191] on div "[STREET_ADDRESS] Phone: [PHONE_NUMBER] Mobile: Email: [EMAIL_ADDRESS][DOMAIN_NA…" at bounding box center [210, 194] width 359 height 55
click at [151, 149] on div "Contact" at bounding box center [210, 145] width 359 height 8
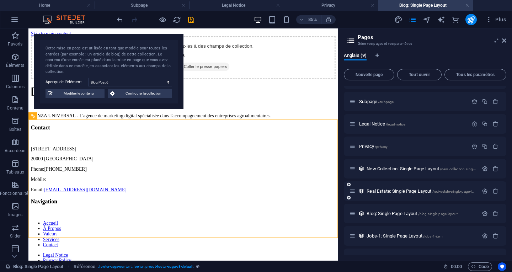
scroll to position [33, 0]
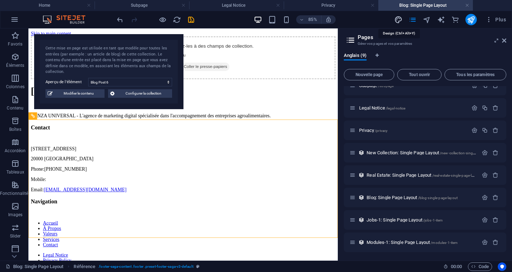
click at [398, 20] on icon "design" at bounding box center [399, 20] width 8 height 8
select select "px"
select select "200"
select select "px"
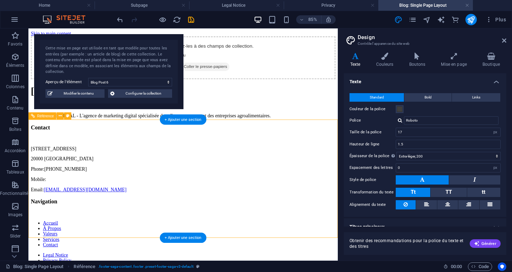
click at [85, 173] on span "[STREET_ADDRESS]" at bounding box center [57, 170] width 53 height 6
click at [132, 149] on div "Contact" at bounding box center [210, 145] width 359 height 8
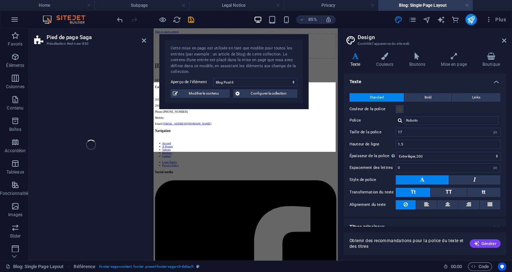
select select "footer"
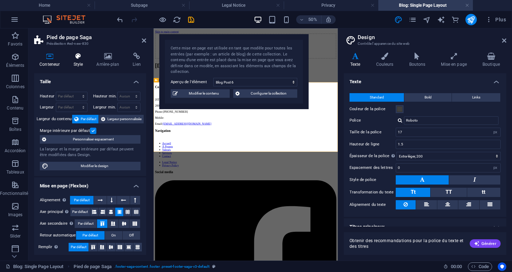
click at [74, 60] on h4 "Style" at bounding box center [79, 60] width 23 height 15
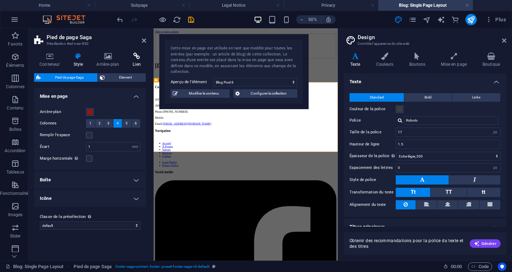
click at [138, 56] on icon at bounding box center [136, 56] width 19 height 7
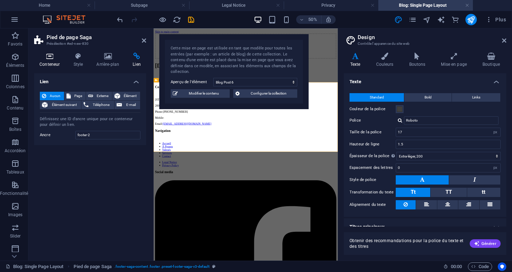
click at [53, 56] on icon at bounding box center [49, 56] width 31 height 7
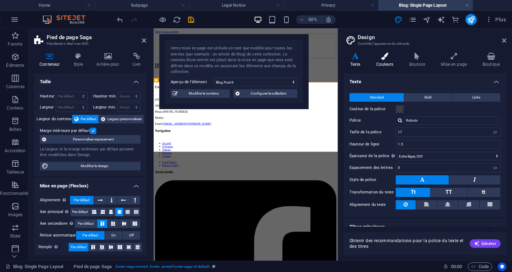
click at [389, 62] on h4 "Couleurs" at bounding box center [386, 60] width 33 height 15
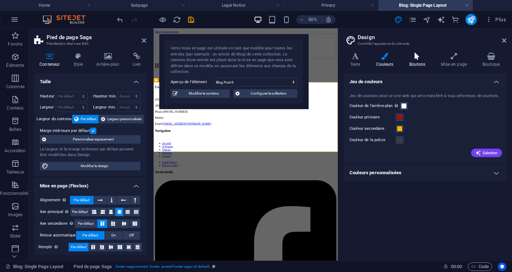
click at [412, 61] on h4 "Boutons" at bounding box center [419, 60] width 32 height 15
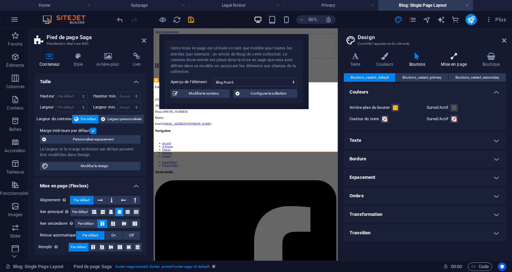
click at [451, 59] on icon at bounding box center [454, 56] width 39 height 7
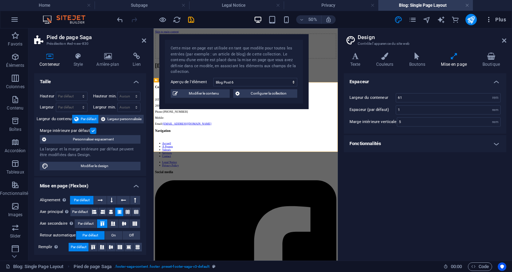
click at [501, 19] on span "Plus" at bounding box center [496, 19] width 21 height 7
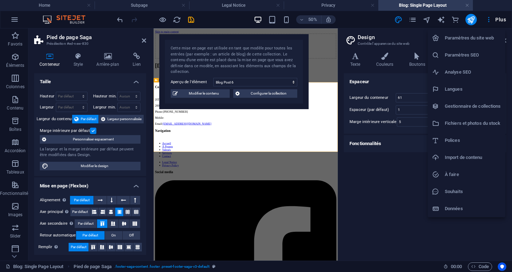
click at [462, 39] on h6 "Paramètres du site web" at bounding box center [473, 38] width 56 height 9
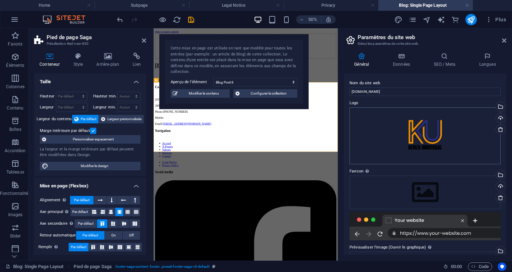
scroll to position [145, 0]
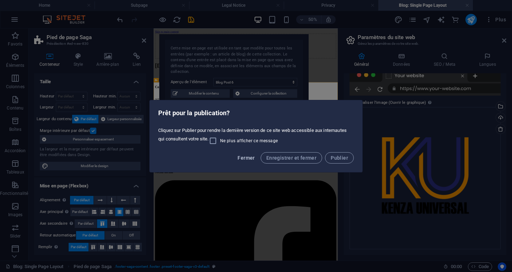
click at [243, 159] on span "Fermer" at bounding box center [246, 158] width 17 height 6
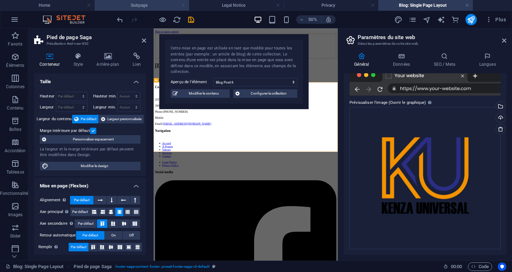
click at [184, 8] on link at bounding box center [183, 5] width 4 height 7
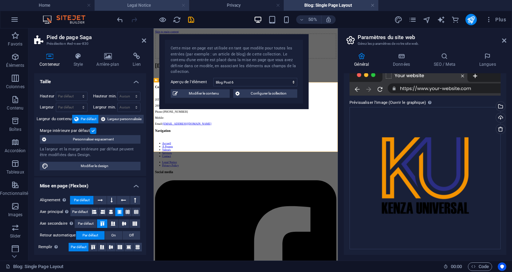
click at [184, 7] on link at bounding box center [183, 5] width 4 height 7
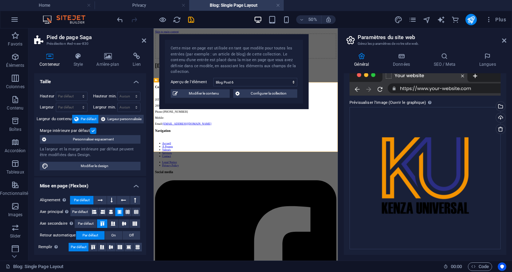
click at [184, 7] on link at bounding box center [183, 5] width 4 height 7
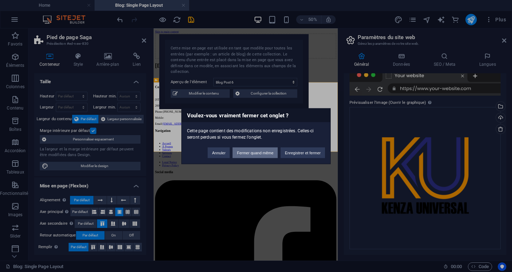
drag, startPoint x: 251, startPoint y: 155, endPoint x: 260, endPoint y: 158, distance: 9.1
click at [251, 155] on button "Fermer quand même" at bounding box center [255, 152] width 45 height 11
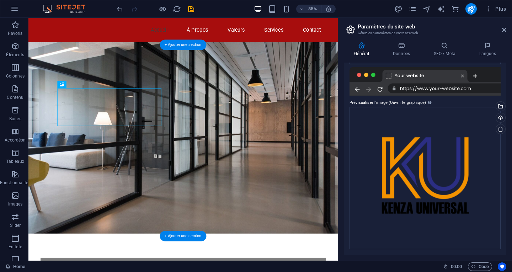
scroll to position [134, 0]
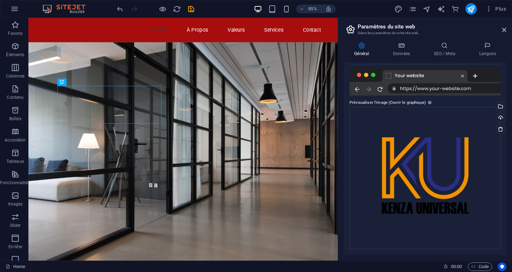
click at [53, 9] on img at bounding box center [67, 9] width 53 height 9
click at [304, 8] on icon "button" at bounding box center [301, 9] width 5 height 5
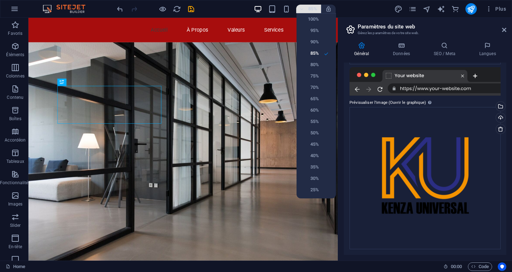
click at [304, 8] on div at bounding box center [256, 136] width 512 height 272
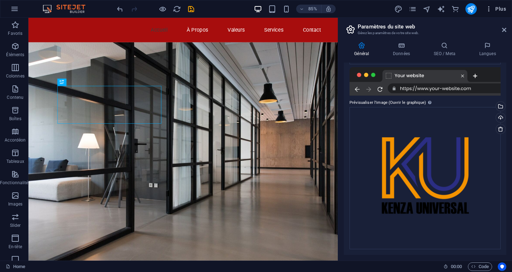
click at [491, 9] on icon "button" at bounding box center [489, 8] width 7 height 7
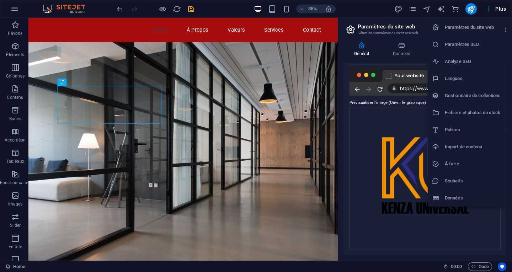
click at [442, 11] on div at bounding box center [256, 136] width 512 height 272
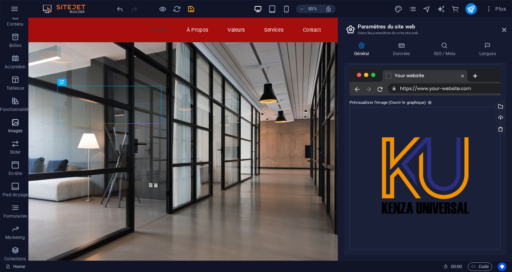
scroll to position [99, 0]
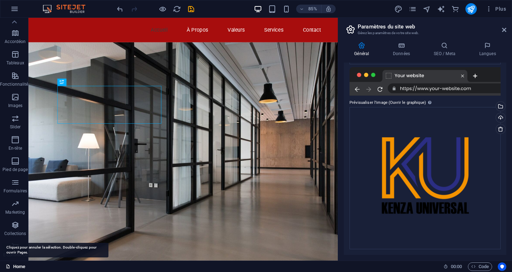
click at [18, 268] on link "Home" at bounding box center [16, 267] width 20 height 9
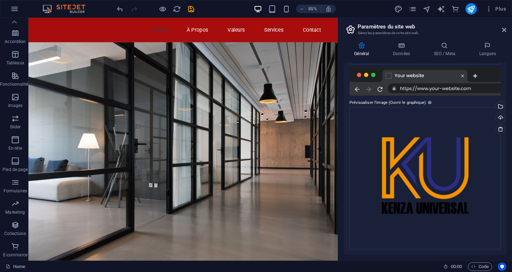
click at [72, 8] on img at bounding box center [67, 9] width 53 height 9
click at [73, 22] on icon at bounding box center [73, 21] width 3 height 6
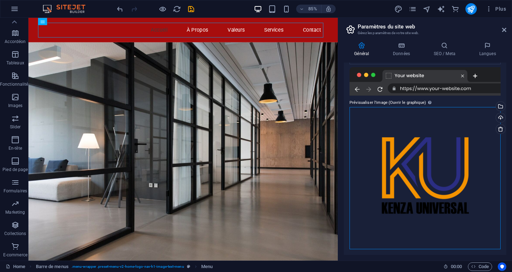
click at [415, 185] on div "Glissez les fichiers ici, cliquez pour choisir les fichiers ou sélectionnez les…" at bounding box center [425, 178] width 151 height 142
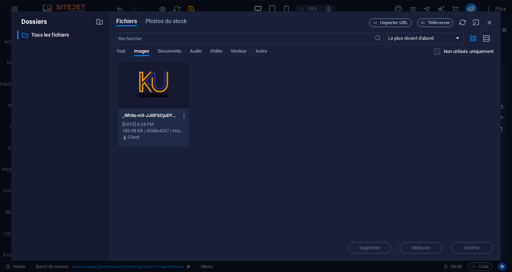
click at [503, 31] on div "Dossiers ​ Tous les fichiers Tous les fichiers Fichiers Photos du stock Importe…" at bounding box center [256, 136] width 512 height 272
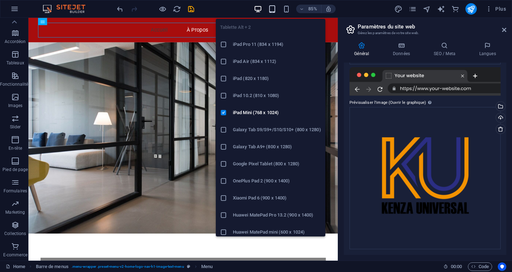
click at [272, 8] on icon "button" at bounding box center [272, 9] width 8 height 8
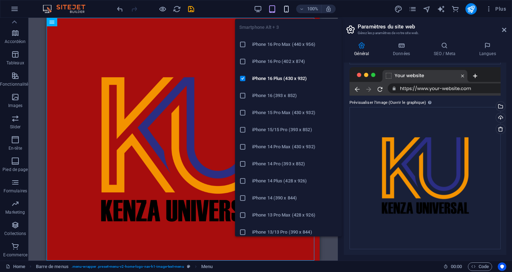
click at [286, 9] on icon "button" at bounding box center [287, 9] width 8 height 8
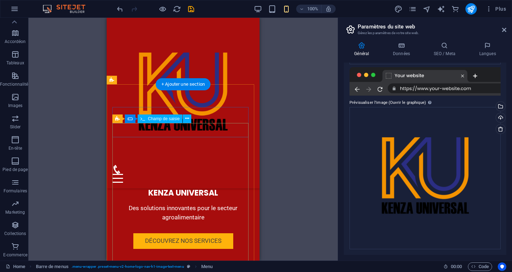
scroll to position [1245, 0]
